Goal: Task Accomplishment & Management: Use online tool/utility

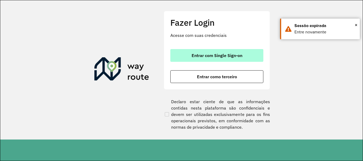
click at [208, 53] on button "Entrar com Single Sign-on" at bounding box center [217, 55] width 93 height 13
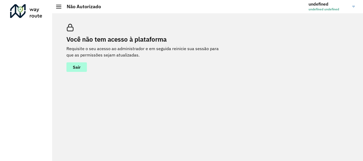
click at [70, 67] on button "Sair" at bounding box center [77, 68] width 20 height 10
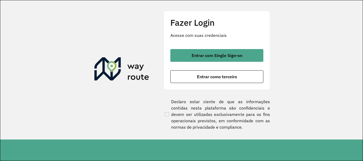
click at [222, 68] on div "Entrar com Single Sign-on Entrar como terceiro" at bounding box center [217, 66] width 93 height 34
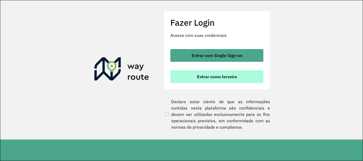
click at [216, 75] on span "Entrar como terceiro" at bounding box center [217, 77] width 40 height 4
